Goal: Task Accomplishment & Management: Manage account settings

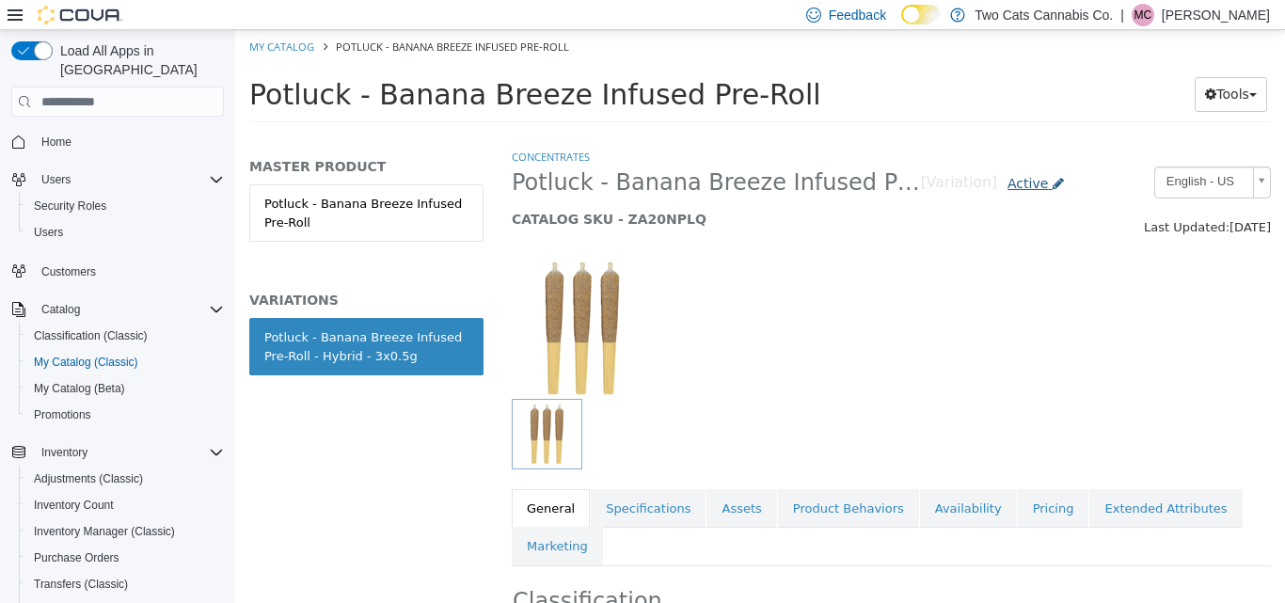
click at [1038, 187] on span "Active" at bounding box center [1028, 183] width 40 height 15
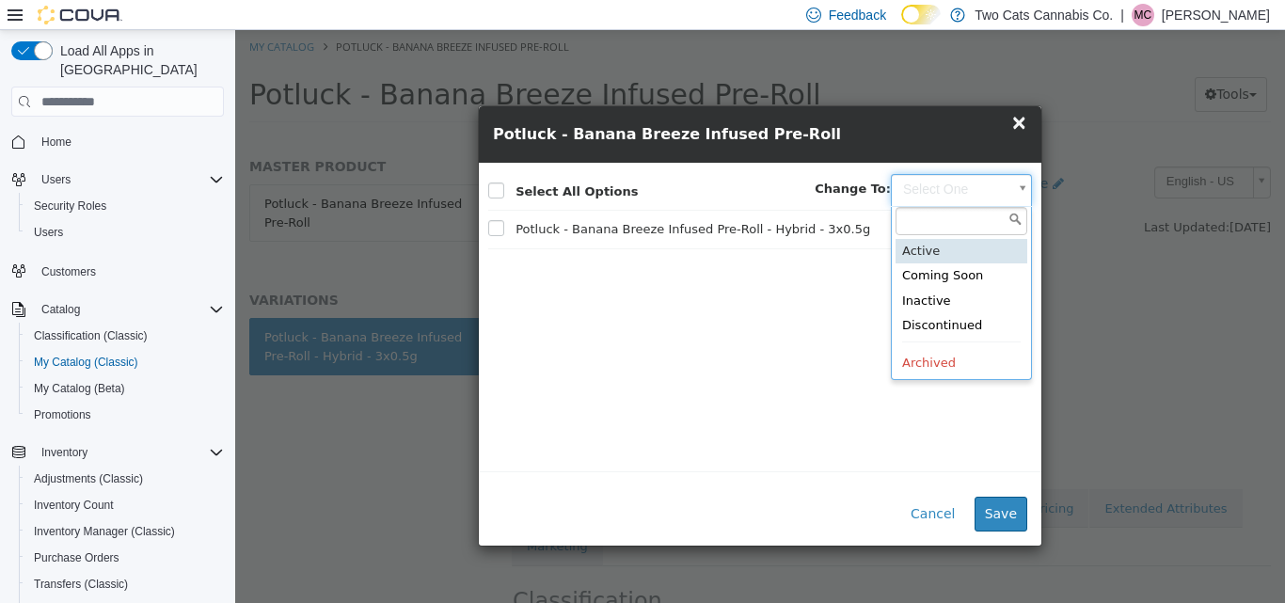
drag, startPoint x: 969, startPoint y: 195, endPoint x: 926, endPoint y: 304, distance: 117.4
type input "********"
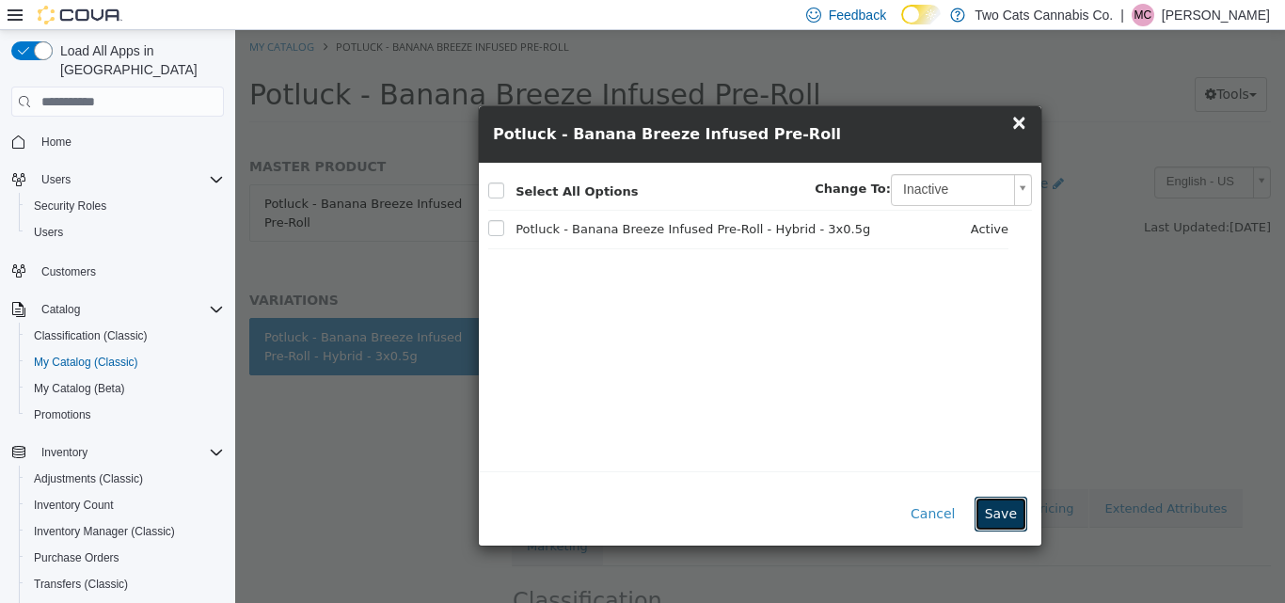
click at [995, 507] on button "Save" at bounding box center [1001, 514] width 53 height 35
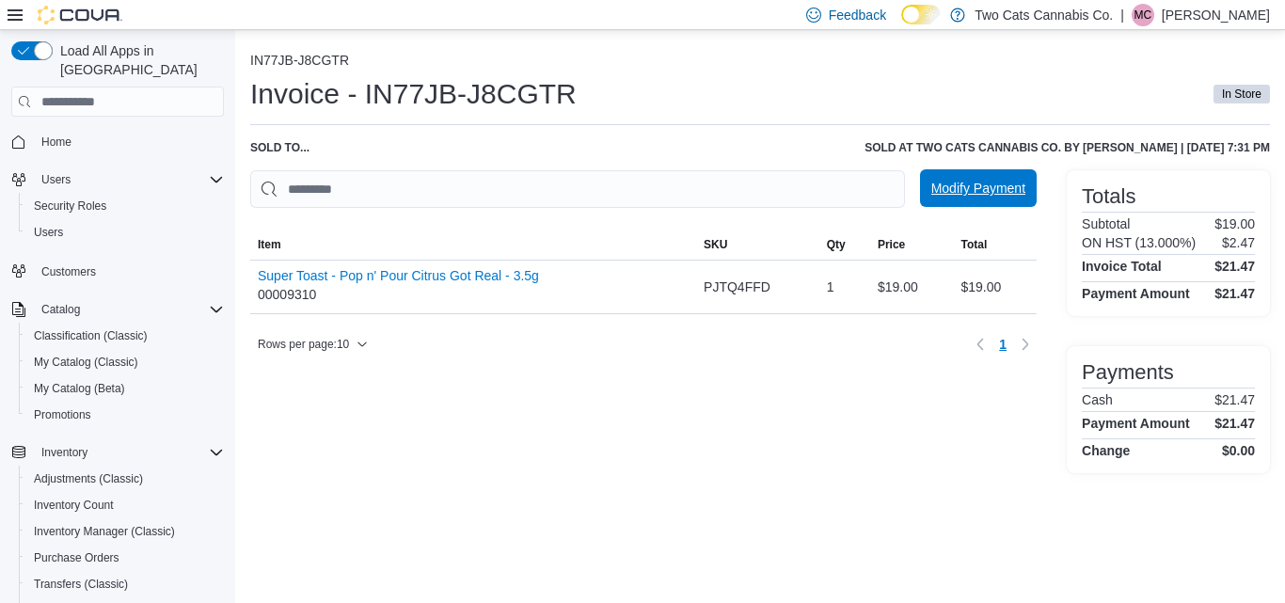
click at [1014, 185] on span "Modify Payment" at bounding box center [978, 188] width 94 height 19
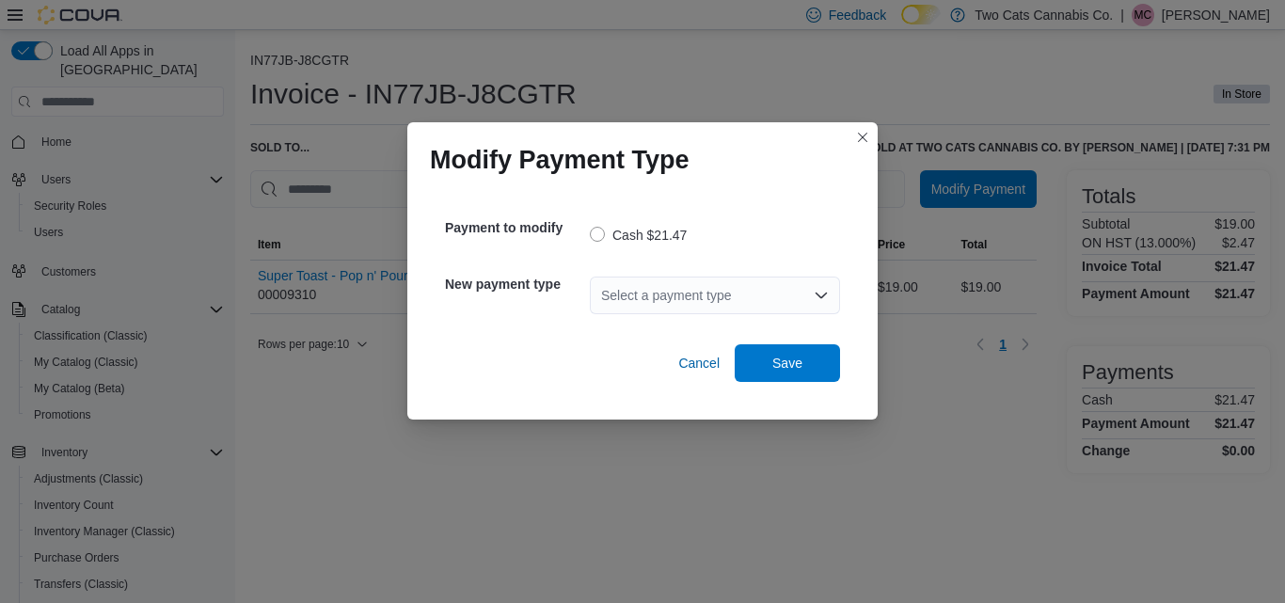
click at [808, 292] on div "Select a payment type" at bounding box center [715, 296] width 250 height 38
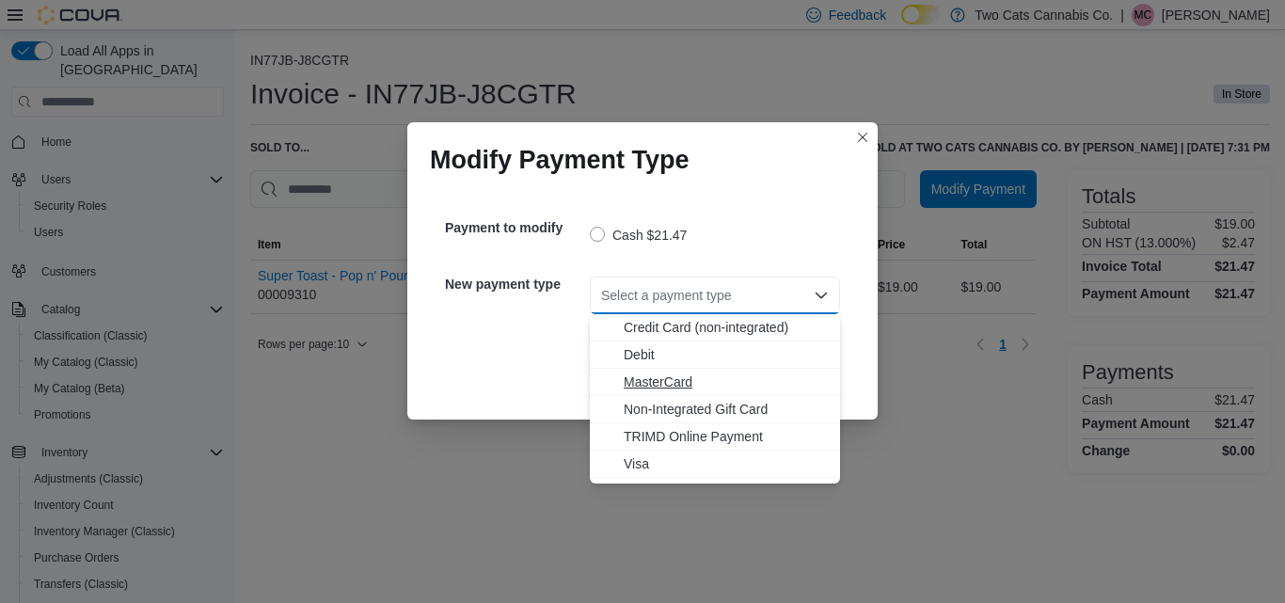
click at [690, 388] on span "MasterCard" at bounding box center [726, 382] width 205 height 19
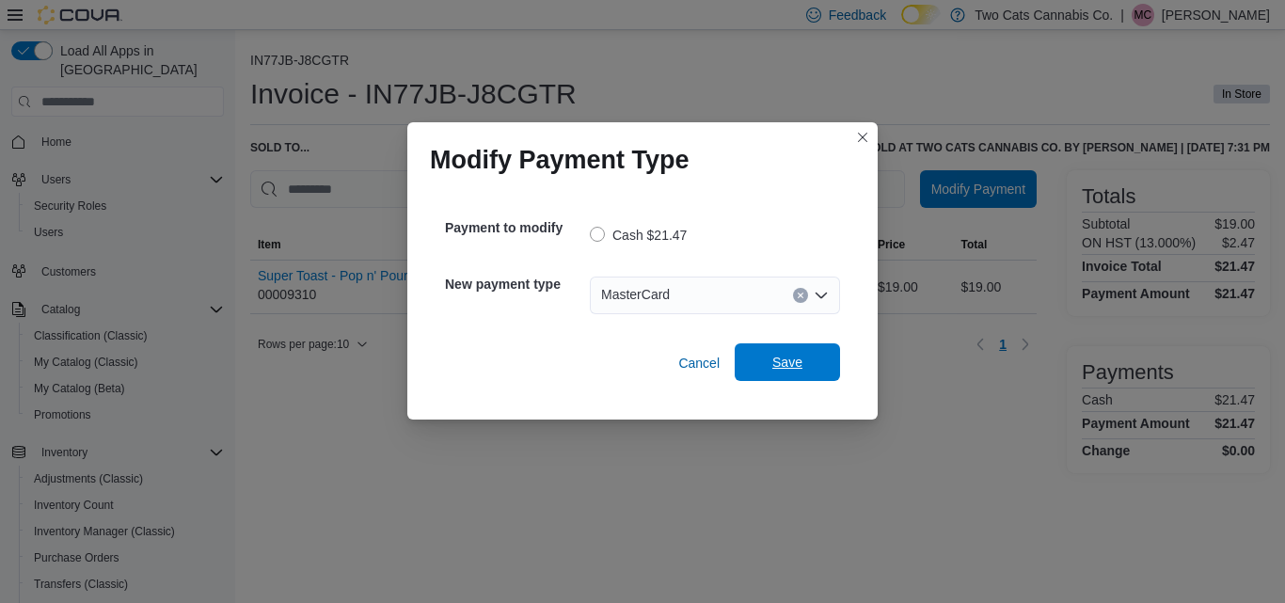
click at [777, 356] on span "Save" at bounding box center [787, 362] width 30 height 19
